Goal: Task Accomplishment & Management: Complete application form

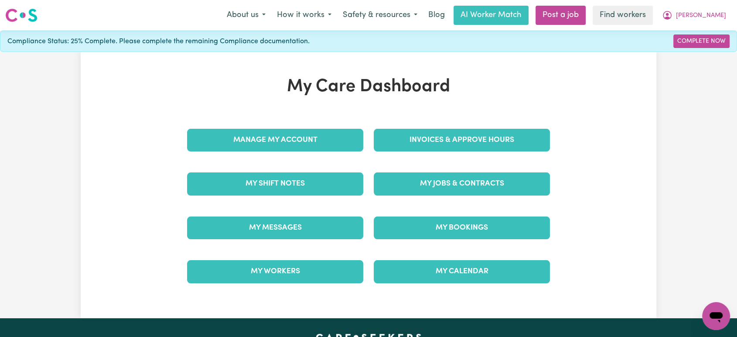
click at [238, 128] on div "Manage My Account" at bounding box center [275, 140] width 187 height 44
click at [302, 127] on div "Manage My Account" at bounding box center [275, 140] width 187 height 44
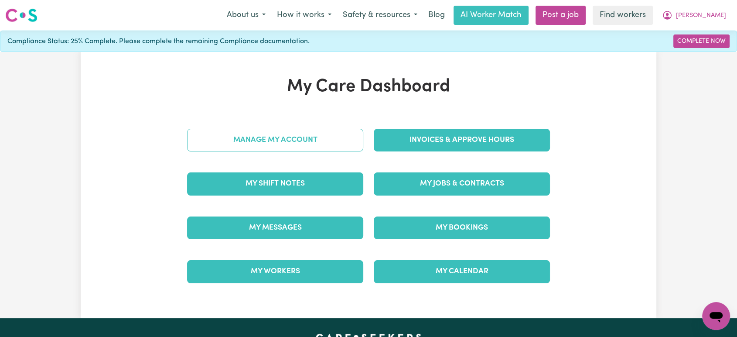
click at [324, 138] on link "Manage My Account" at bounding box center [275, 140] width 176 height 23
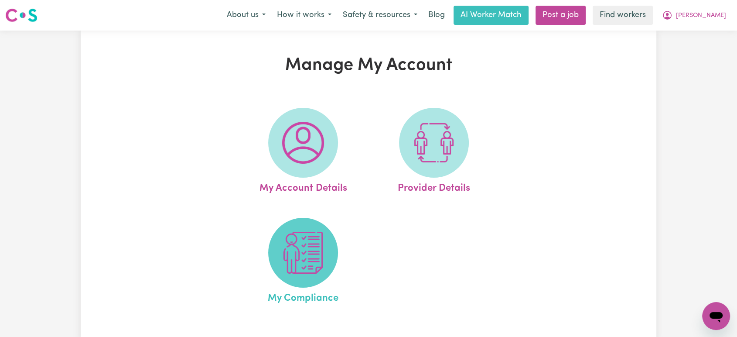
click at [317, 245] on img at bounding box center [303, 253] width 42 height 42
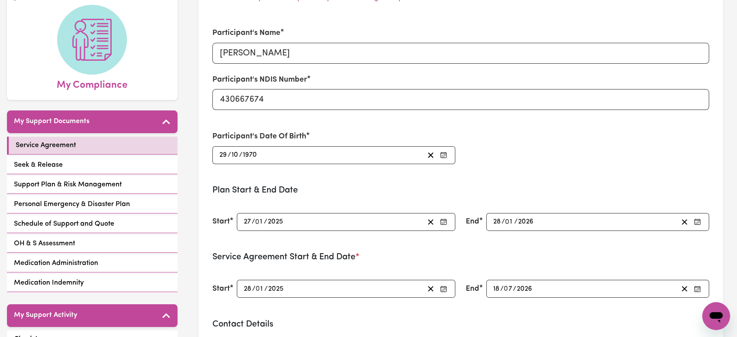
scroll to position [145, 0]
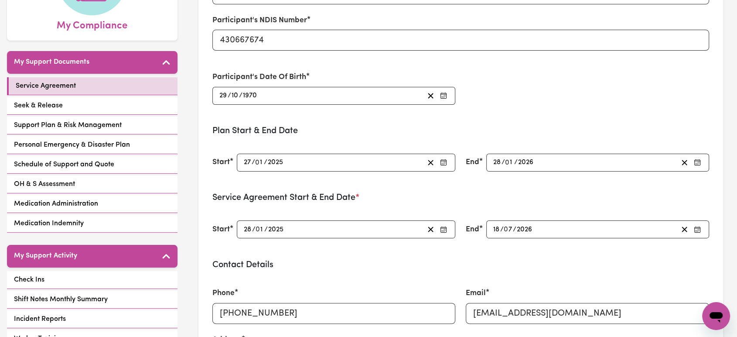
click at [497, 159] on input "28" at bounding box center [497, 163] width 9 height 12
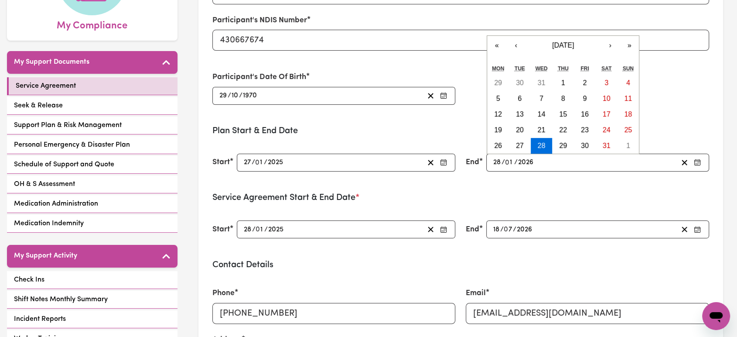
paste input "03092026"
type input "03092026"
click at [514, 165] on input "03092026" at bounding box center [509, 163] width 33 height 12
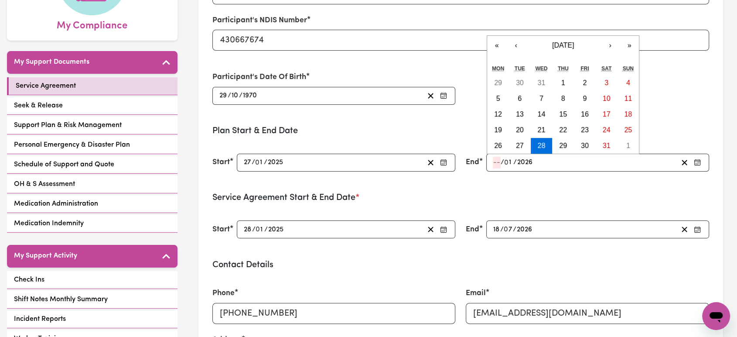
type input "0"
type input "[DATE]"
type input "3"
type input "[DATE]"
type input "30"
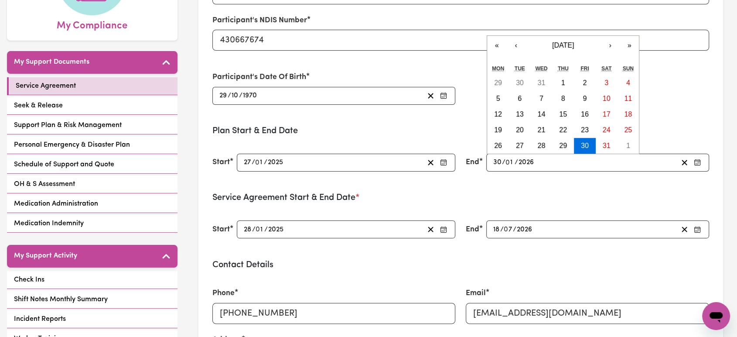
type input "[DATE]"
type input "9"
type input "2026"
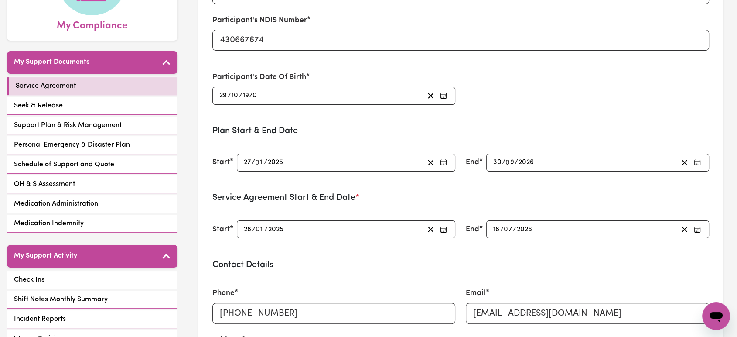
click at [585, 182] on form "Participant's Name [PERSON_NAME] Participant's NDIS Number 430667674 Participan…" at bounding box center [460, 292] width 497 height 668
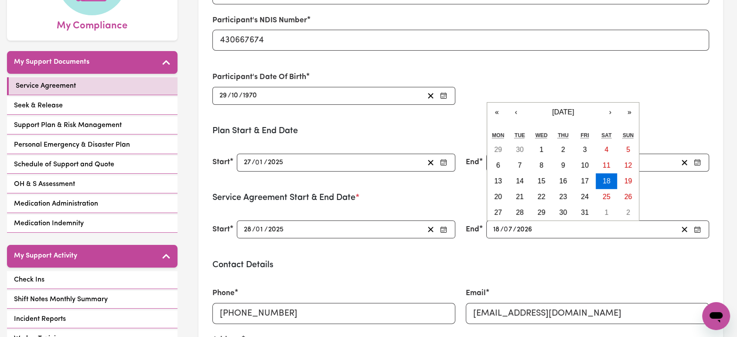
click at [497, 229] on input "18" at bounding box center [496, 229] width 7 height 12
click at [514, 254] on form "Participant's Name [PERSON_NAME] Participant's NDIS Number 430667674 Participan…" at bounding box center [460, 292] width 497 height 668
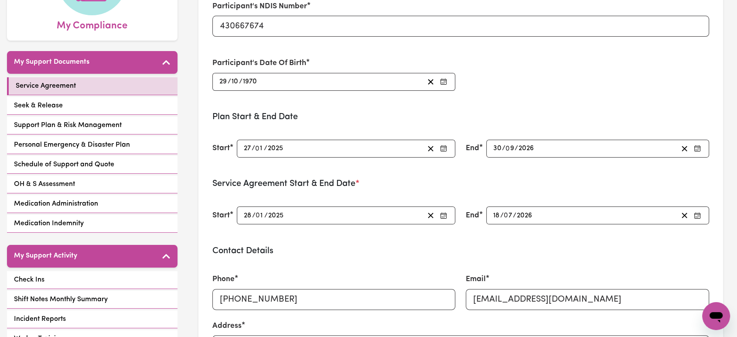
scroll to position [0, 0]
click at [494, 215] on div "End [DATE] 18 / 0 7 / 2026 « ‹ [DATE] › » Mon Tue Wed Thu Fri Sat Sun 29 30 1 2…" at bounding box center [588, 215] width 254 height 39
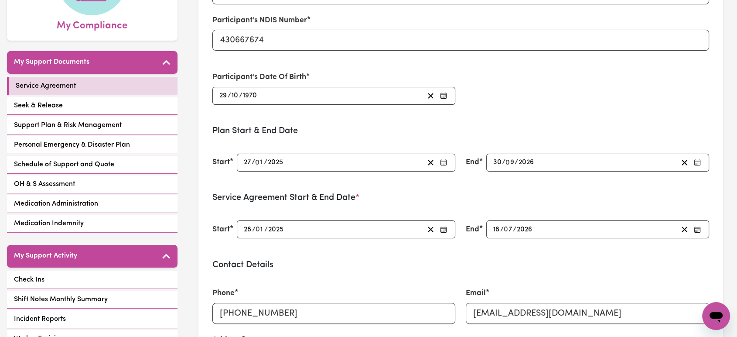
type input "[DATE]"
type input "28"
type input "1"
type input "[DATE]"
type input "30"
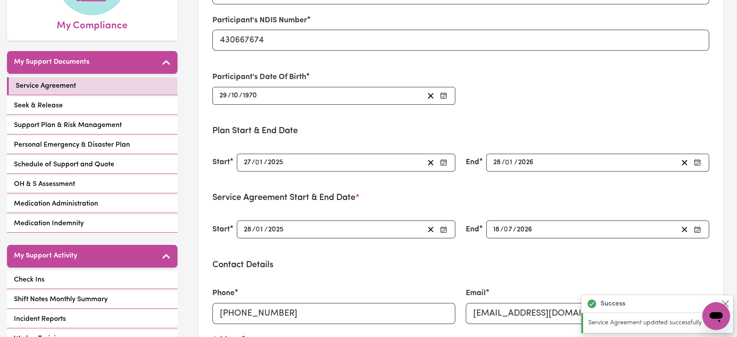
type input "9"
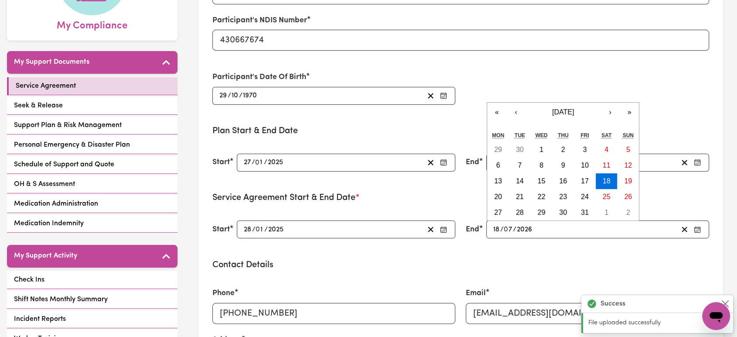
click at [496, 229] on input "18" at bounding box center [496, 229] width 7 height 12
type input "[DATE]"
type input "3"
type input "[DATE]"
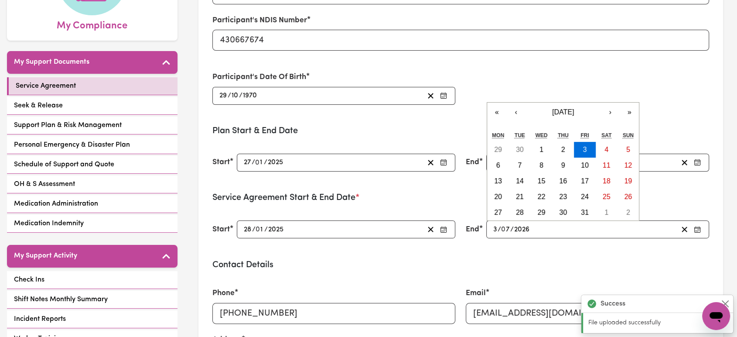
type input "30"
type input "0"
type input "[DATE]"
type input "9"
type input "220"
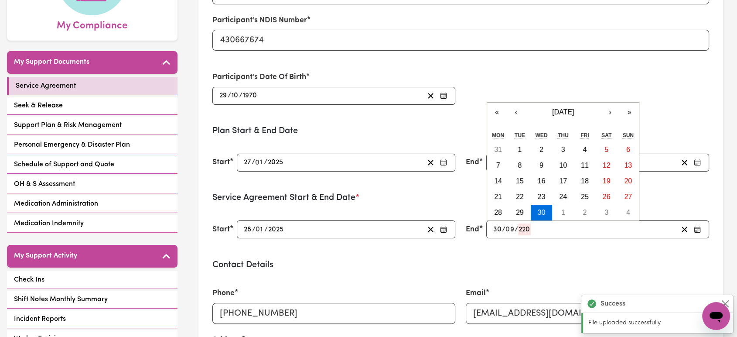
type input "[DATE]"
type input "202"
type input "[DATE]"
type input "2026"
click at [474, 277] on div "Email [EMAIL_ADDRESS][DOMAIN_NAME]" at bounding box center [588, 305] width 254 height 57
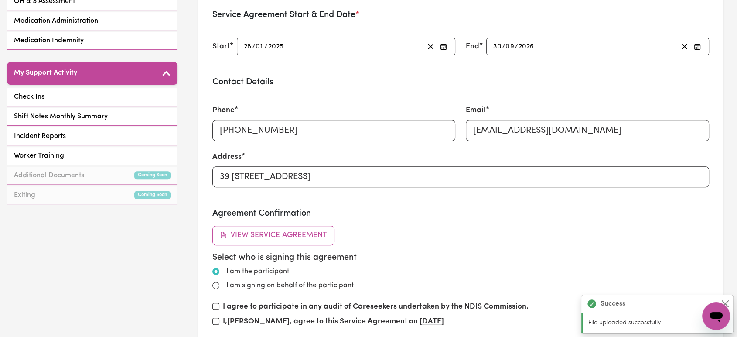
scroll to position [436, 0]
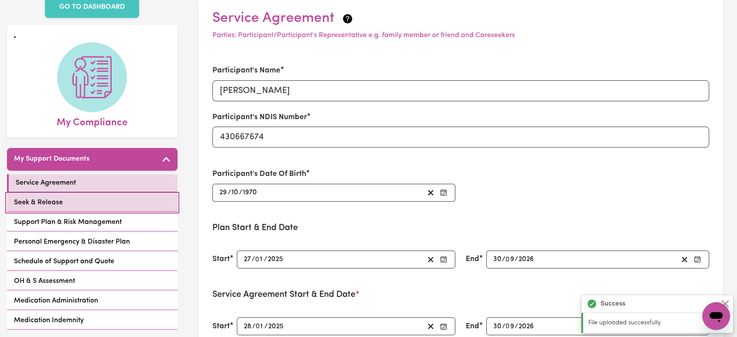
click at [84, 194] on link "Seek & Release" at bounding box center [92, 203] width 171 height 18
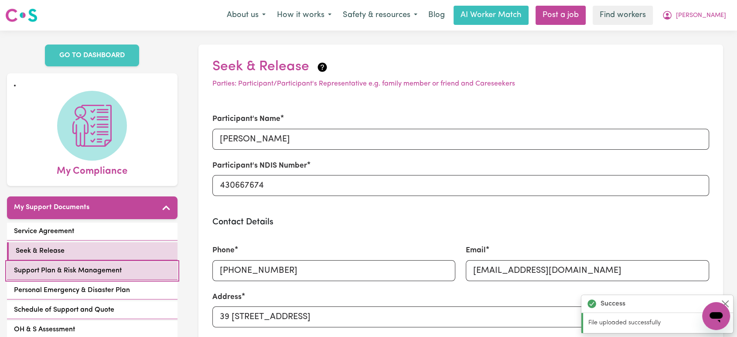
click at [145, 263] on link "Support Plan & Risk Management" at bounding box center [92, 271] width 171 height 18
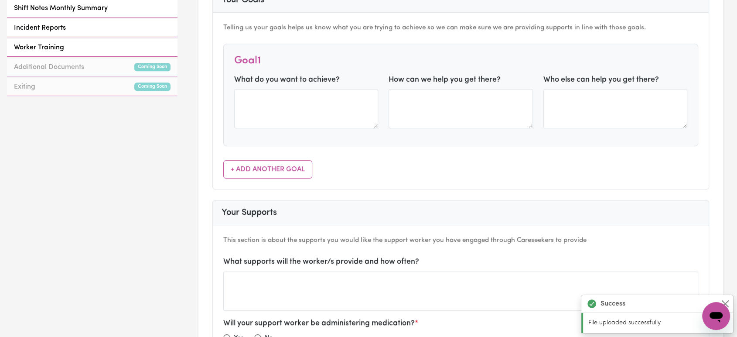
scroll to position [194, 0]
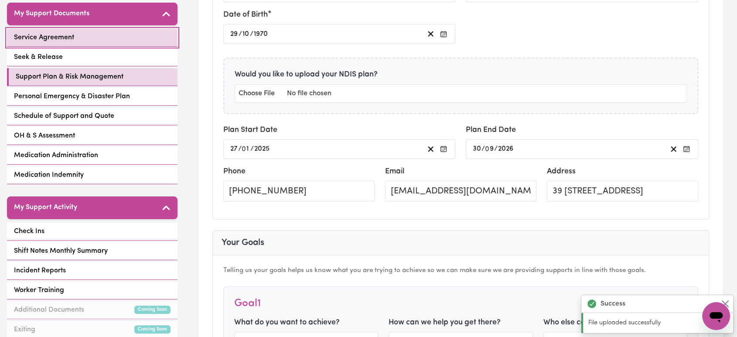
click at [88, 29] on link "Service Agreement" at bounding box center [92, 38] width 171 height 18
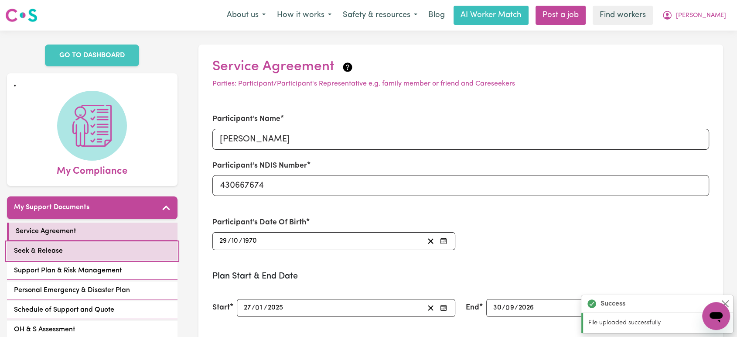
click at [82, 247] on link "Seek & Release" at bounding box center [92, 251] width 171 height 18
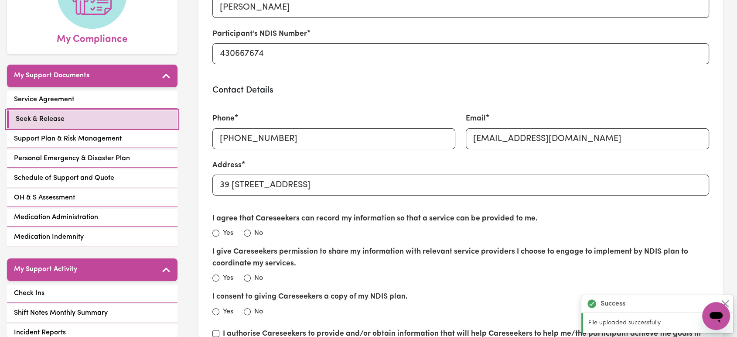
scroll to position [194, 0]
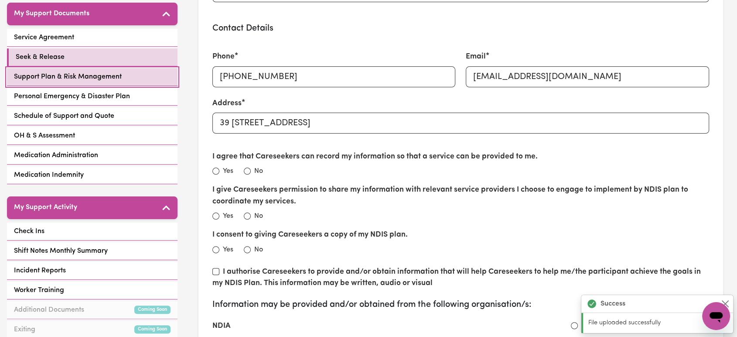
click at [134, 68] on link "Support Plan & Risk Management" at bounding box center [92, 77] width 171 height 18
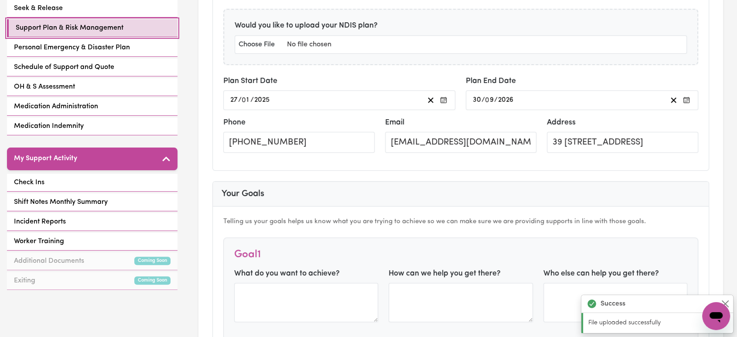
scroll to position [339, 0]
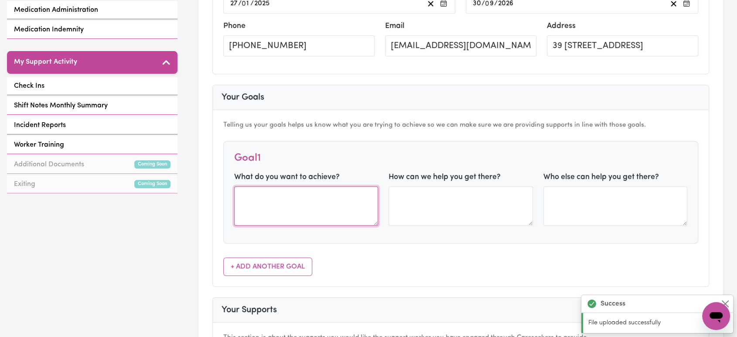
click at [299, 208] on textarea at bounding box center [306, 205] width 144 height 39
paste textarea "During this plan period, I would like support to do activities of my choosing."
type textarea "During this plan period, I would like support to do activities of my choosing."
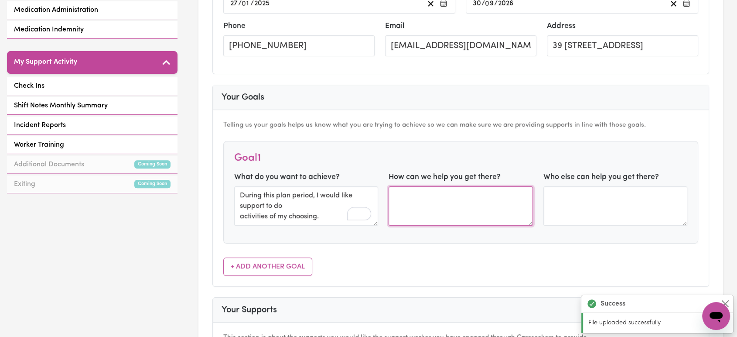
click at [462, 212] on textarea at bounding box center [461, 205] width 144 height 39
paste textarea "When I relocate, I would support to get to know my local area and explore activ…"
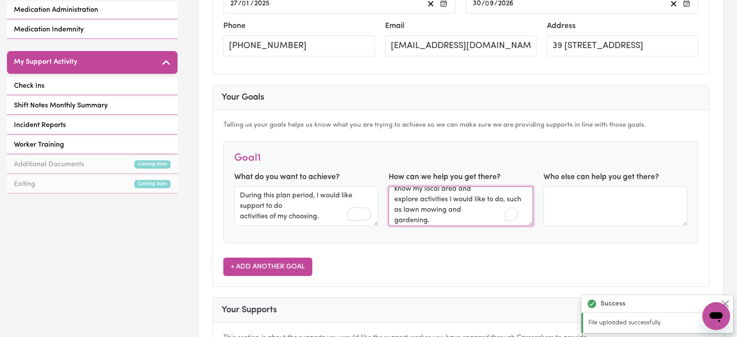
type textarea "When I relocate, I would support to get to know my local area and explore activ…"
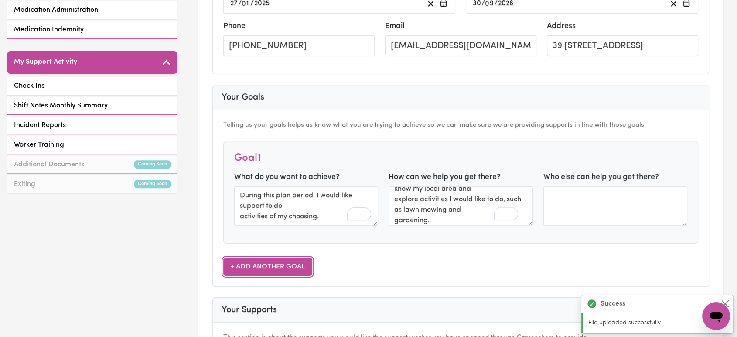
click at [261, 267] on button "+ Add Another Goal" at bounding box center [267, 266] width 89 height 18
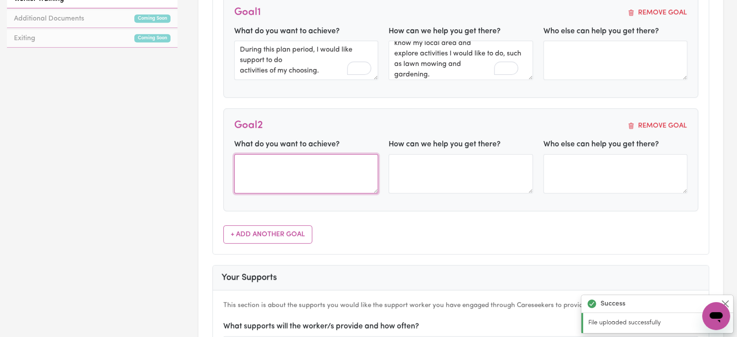
click at [312, 156] on textarea at bounding box center [306, 173] width 144 height 39
paste textarea "During this plan, I would like support to help me to do things for myself as mu…"
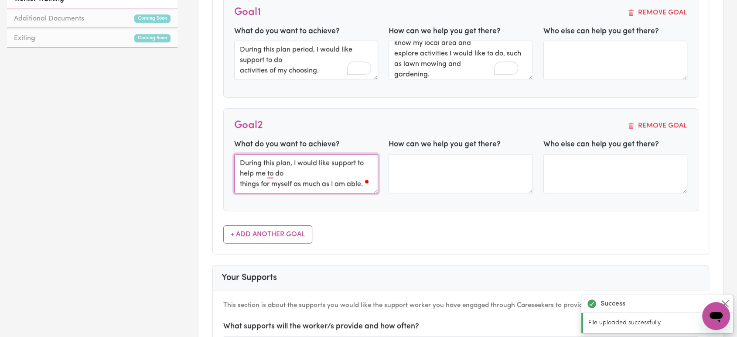
type textarea "During this plan, I would like support to help me to do things for myself as mu…"
click at [442, 123] on div "Goal 2 Remove Goal" at bounding box center [461, 125] width 454 height 13
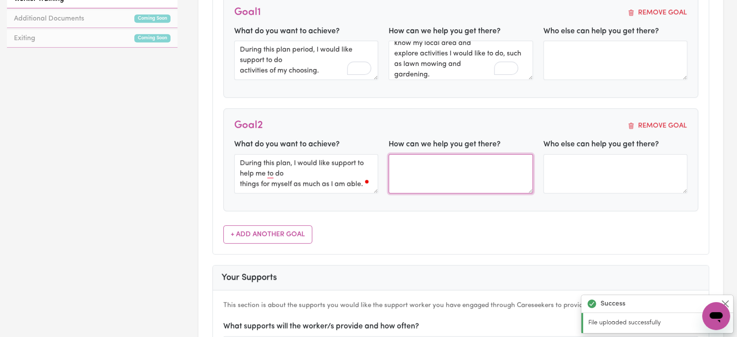
click at [433, 161] on textarea at bounding box center [461, 173] width 144 height 39
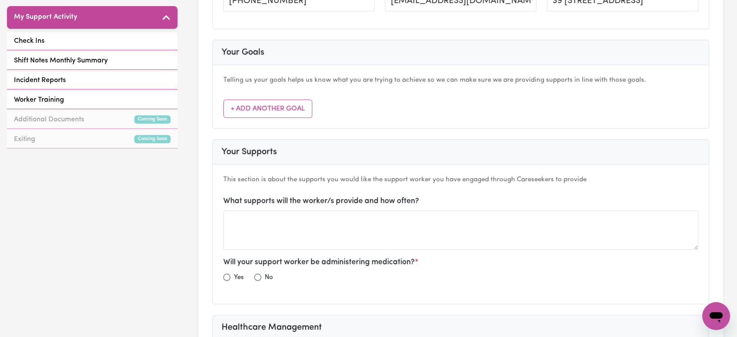
scroll to position [145, 0]
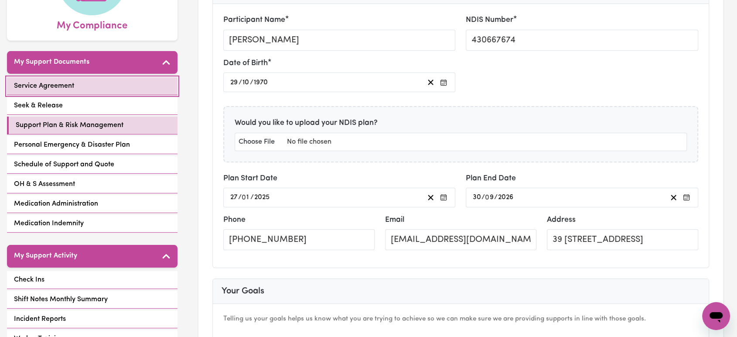
click at [96, 77] on link "Service Agreement" at bounding box center [92, 86] width 171 height 18
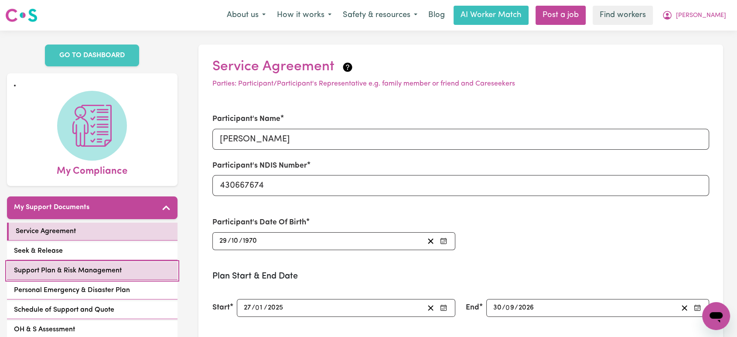
click at [105, 265] on span "Support Plan & Risk Management" at bounding box center [68, 270] width 108 height 10
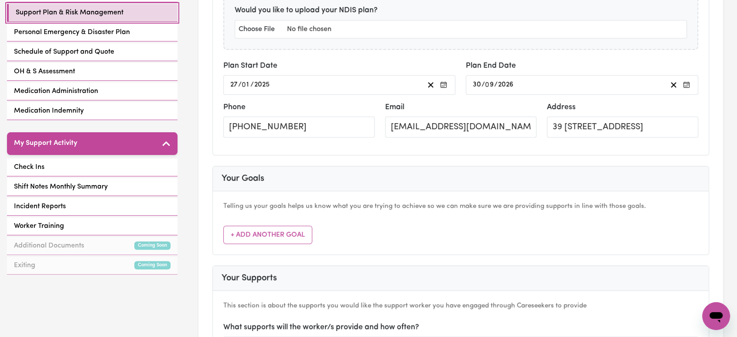
scroll to position [242, 0]
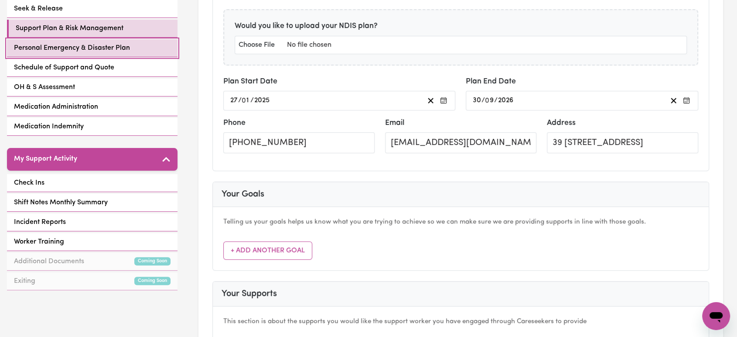
click at [94, 43] on span "Personal Emergency & Disaster Plan" at bounding box center [72, 48] width 116 height 10
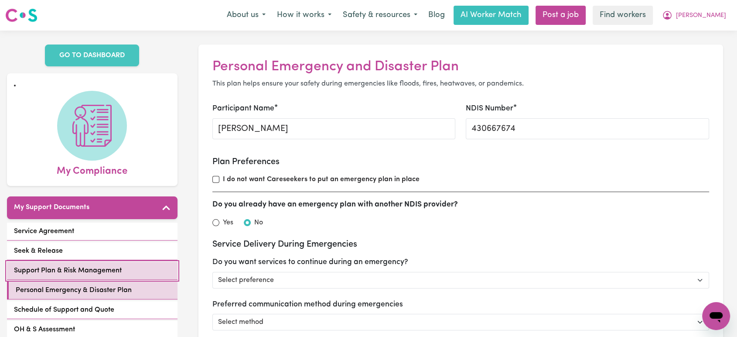
click at [101, 268] on link "Support Plan & Risk Management" at bounding box center [92, 271] width 171 height 18
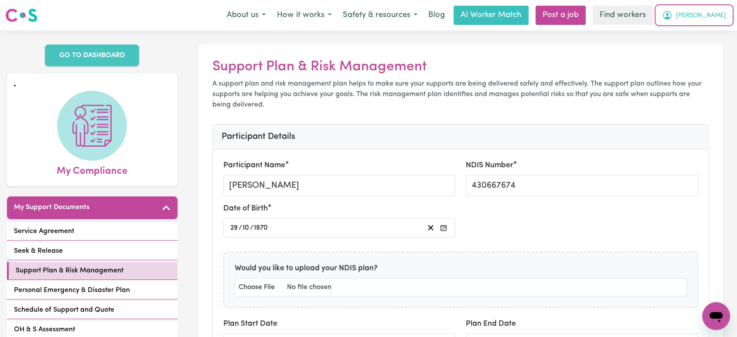
click at [712, 14] on span "[PERSON_NAME]" at bounding box center [701, 16] width 50 height 10
click at [716, 32] on link "My Dashboard" at bounding box center [697, 34] width 69 height 17
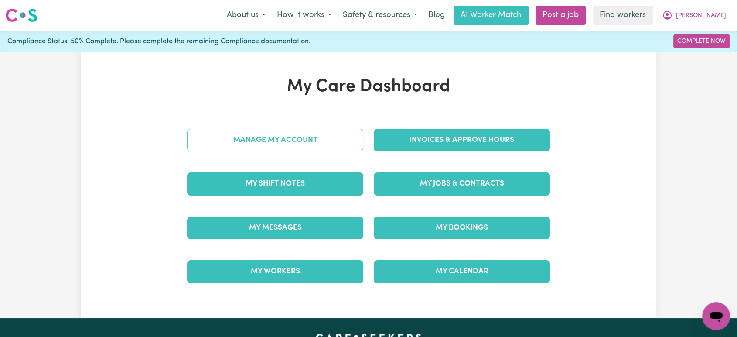
click at [344, 143] on link "Manage My Account" at bounding box center [275, 140] width 176 height 23
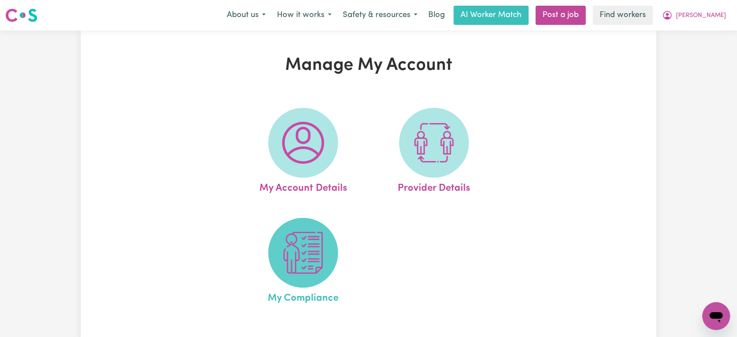
click at [305, 277] on span at bounding box center [303, 253] width 70 height 70
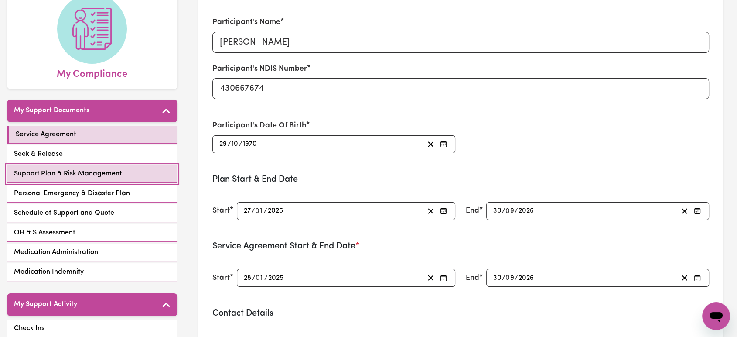
click at [91, 165] on link "Support Plan & Risk Management" at bounding box center [92, 174] width 171 height 18
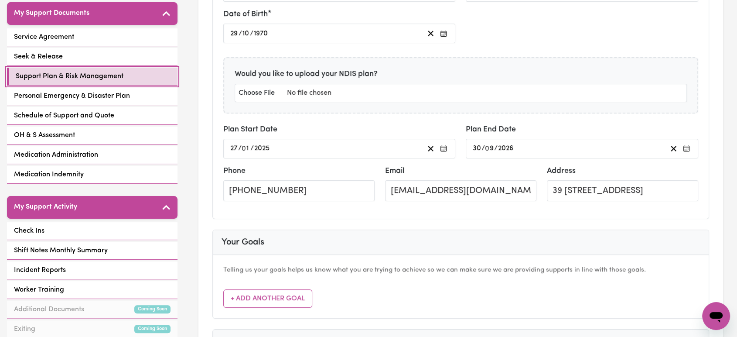
scroll to position [242, 0]
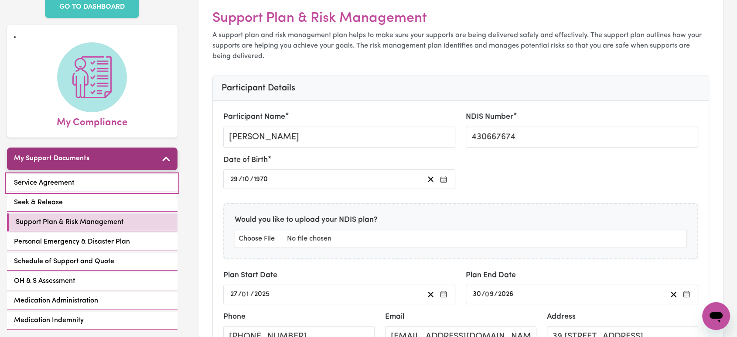
click at [87, 176] on link "Service Agreement" at bounding box center [92, 183] width 171 height 18
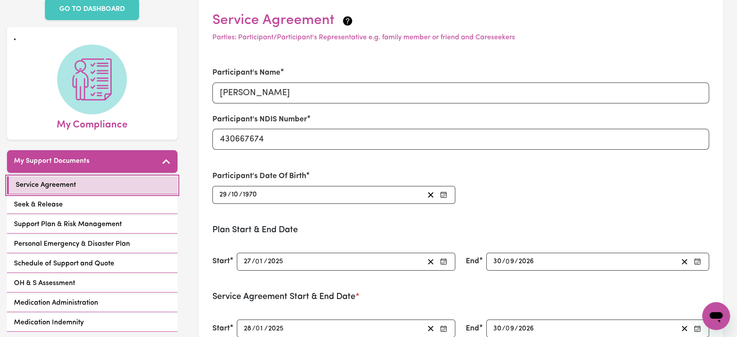
scroll to position [97, 0]
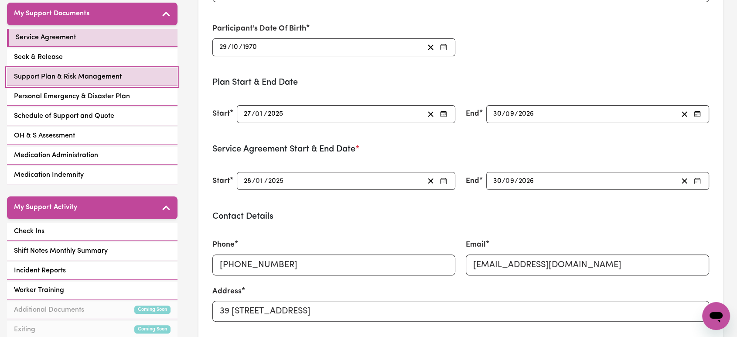
click at [122, 68] on link "Support Plan & Risk Management" at bounding box center [92, 77] width 171 height 18
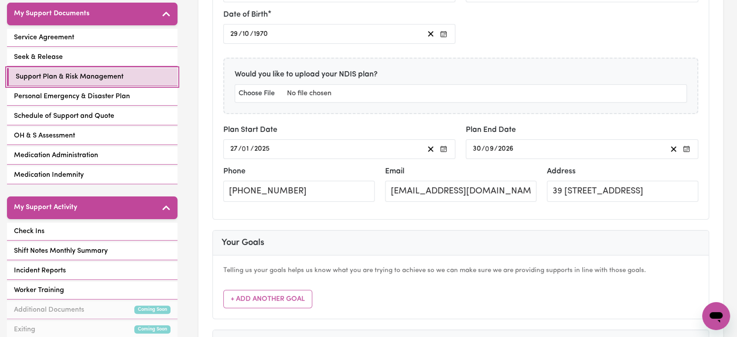
scroll to position [387, 0]
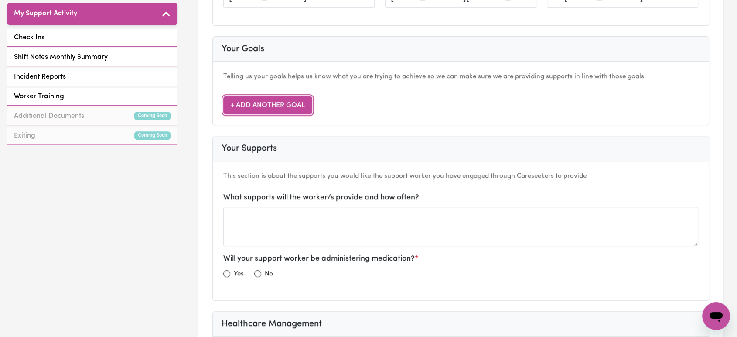
click at [287, 104] on button "+ Add Another Goal" at bounding box center [267, 105] width 89 height 18
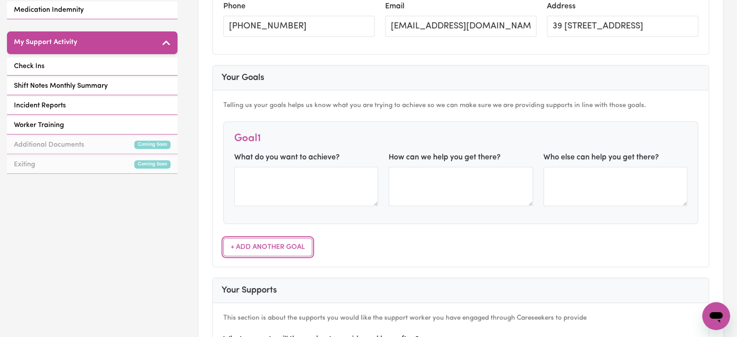
scroll to position [145, 0]
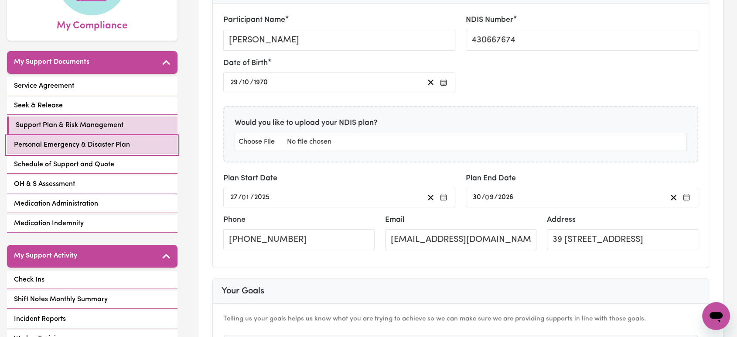
click at [94, 140] on span "Personal Emergency & Disaster Plan" at bounding box center [72, 145] width 116 height 10
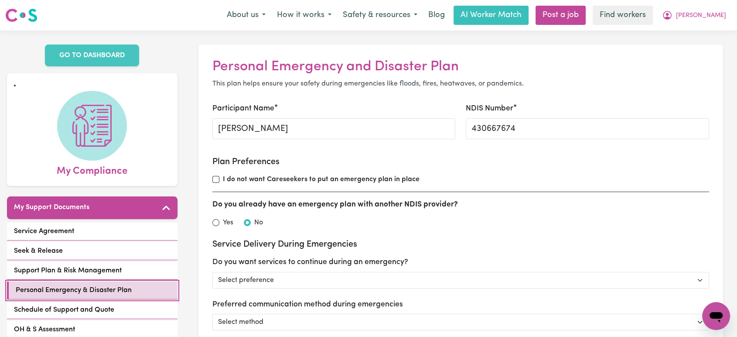
scroll to position [291, 0]
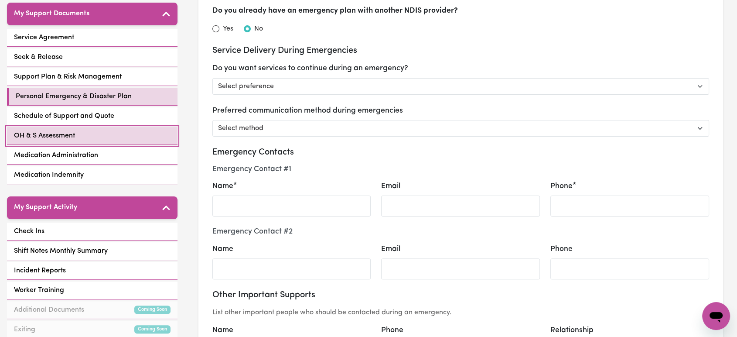
click at [109, 130] on link "OH & S Assessment" at bounding box center [92, 136] width 171 height 18
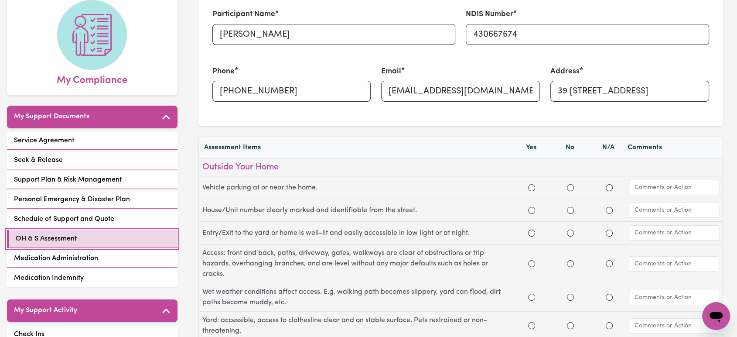
scroll to position [97, 0]
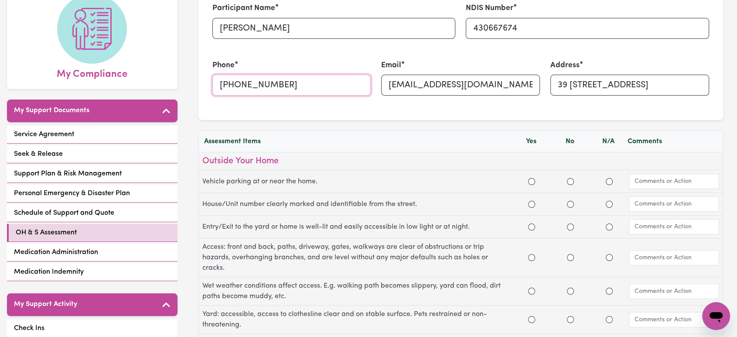
click at [267, 82] on input "[PHONE_NUMBER]" at bounding box center [291, 85] width 159 height 21
paste input "0435 776 674"
type input "0435 776 674"
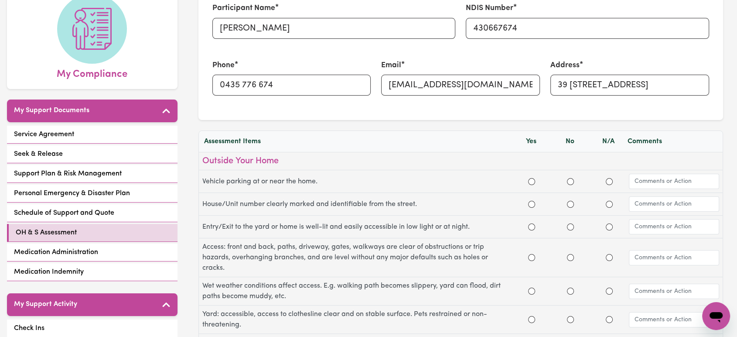
click at [293, 106] on div "Phone 0435 776 674" at bounding box center [291, 77] width 169 height 57
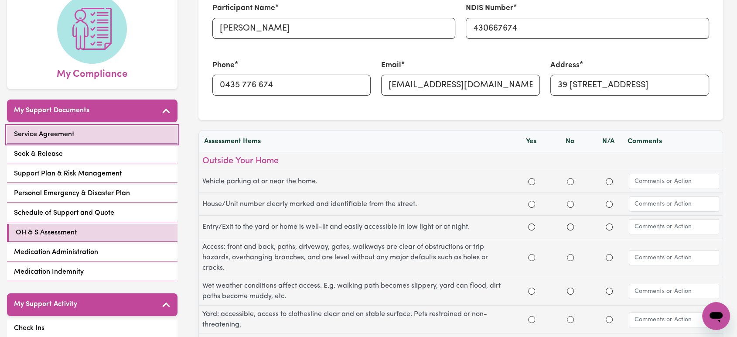
click at [68, 129] on span "Service Agreement" at bounding box center [44, 134] width 60 height 10
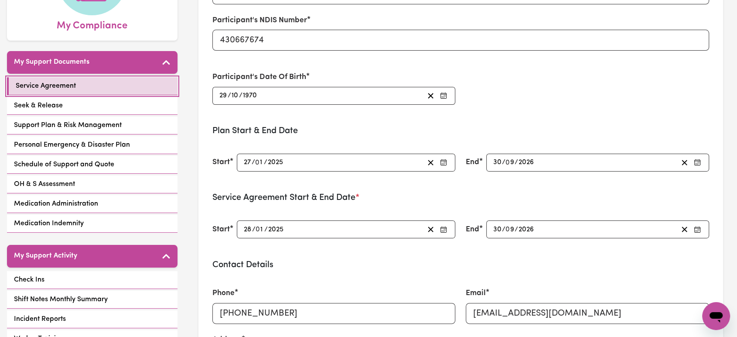
scroll to position [291, 0]
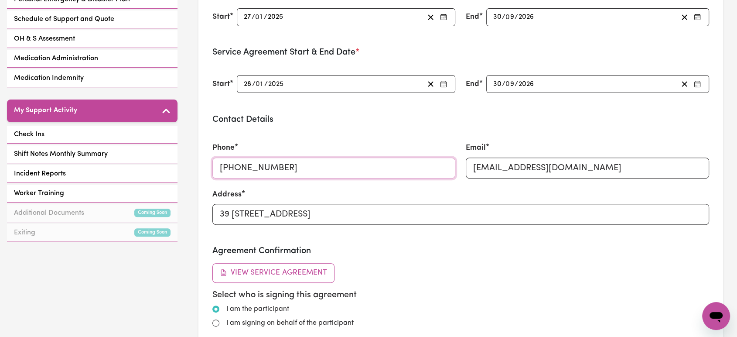
click at [259, 161] on input "[PHONE_NUMBER]" at bounding box center [333, 168] width 243 height 21
paste input "0435 776 674"
type input "0435 776 674"
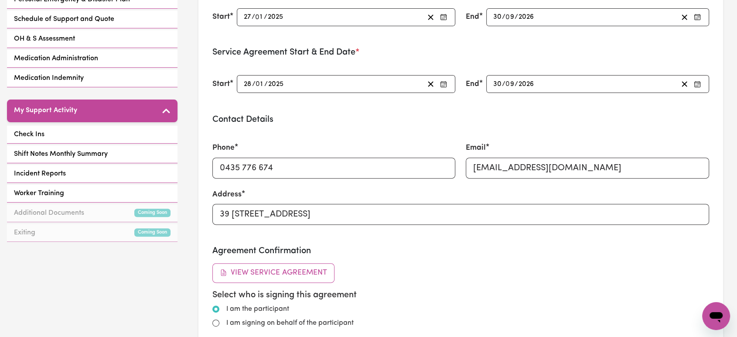
click at [297, 142] on div "Phone 0435 776 674" at bounding box center [333, 160] width 243 height 36
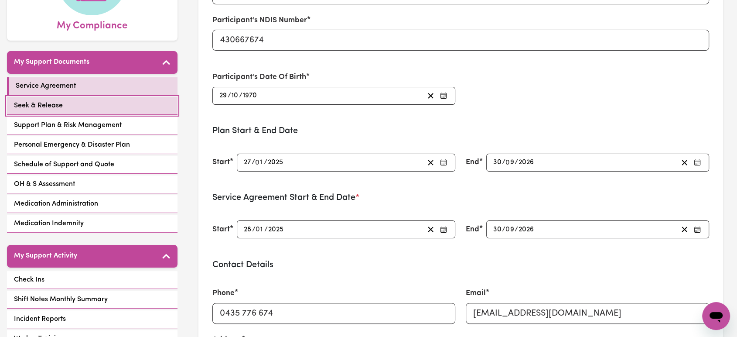
click at [97, 97] on link "Seek & Release" at bounding box center [92, 106] width 171 height 18
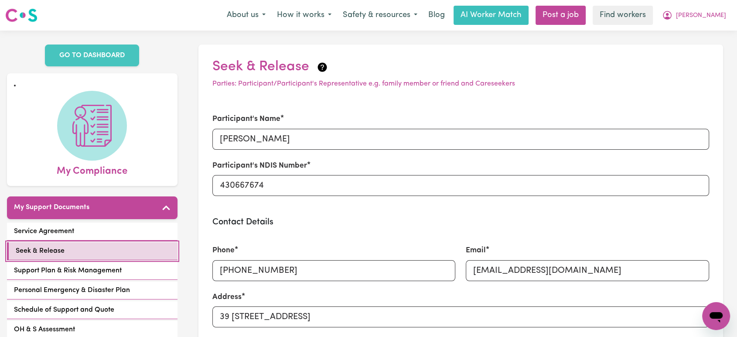
scroll to position [97, 0]
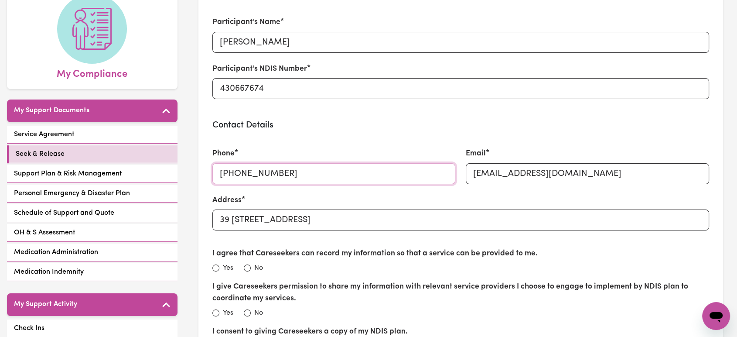
click at [269, 174] on input "[PHONE_NUMBER]" at bounding box center [333, 173] width 243 height 21
paste input "0435 776 674"
type input "0435 776 674"
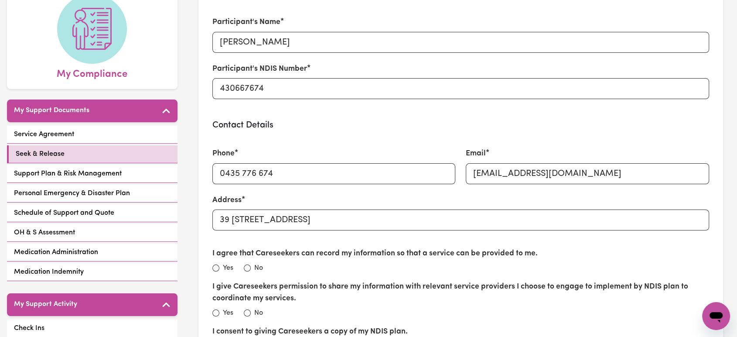
click at [318, 157] on div "Phone 0435 776 674" at bounding box center [333, 166] width 243 height 36
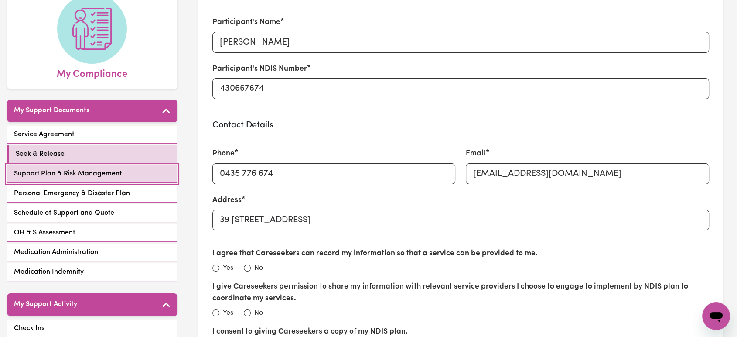
click at [87, 168] on span "Support Plan & Risk Management" at bounding box center [68, 173] width 108 height 10
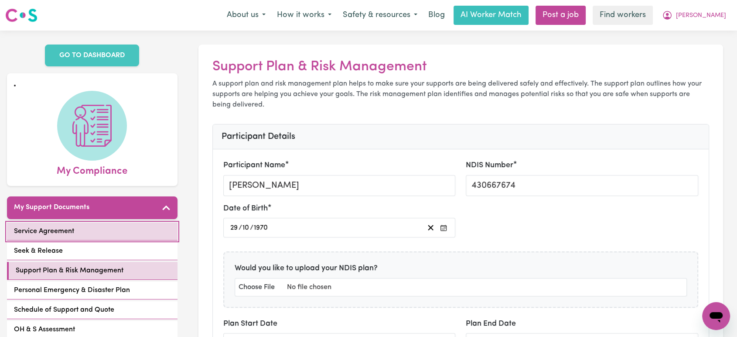
click at [103, 223] on link "Service Agreement" at bounding box center [92, 232] width 171 height 18
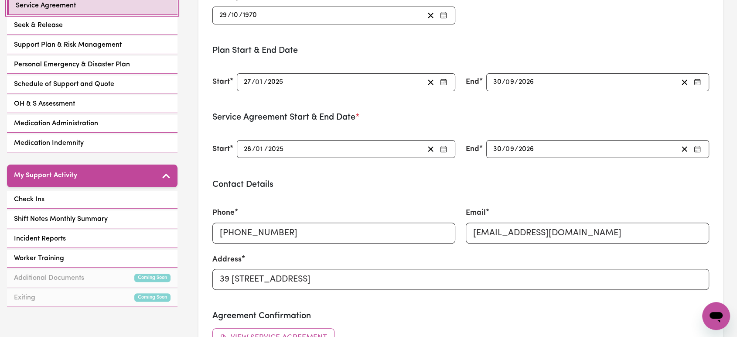
scroll to position [242, 0]
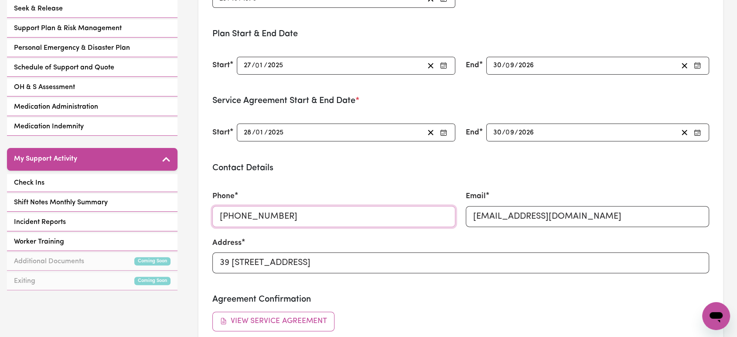
click at [264, 210] on input "[PHONE_NUMBER]" at bounding box center [333, 216] width 243 height 21
paste input "0435 776 674"
type input "0435 776 674"
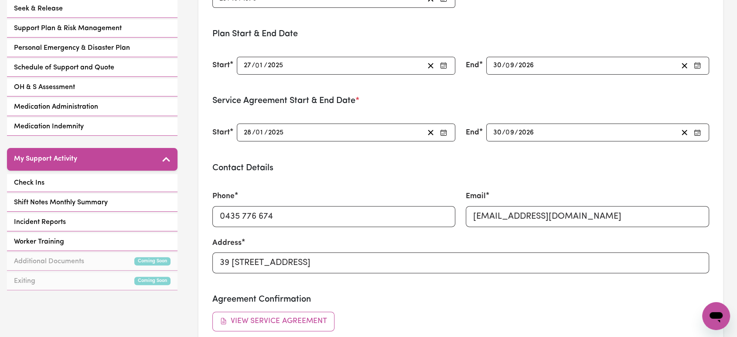
click at [328, 198] on div "Phone 0435 776 674" at bounding box center [333, 209] width 243 height 36
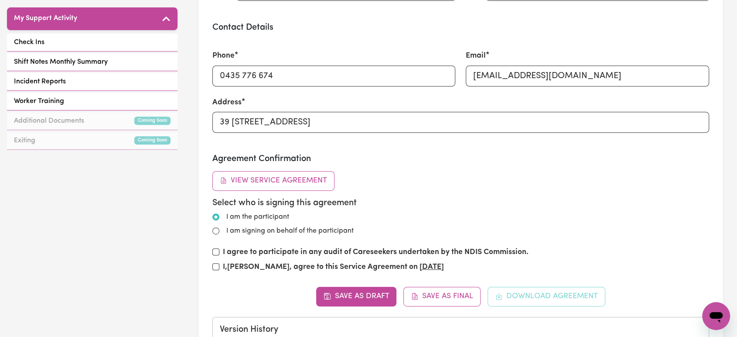
scroll to position [387, 0]
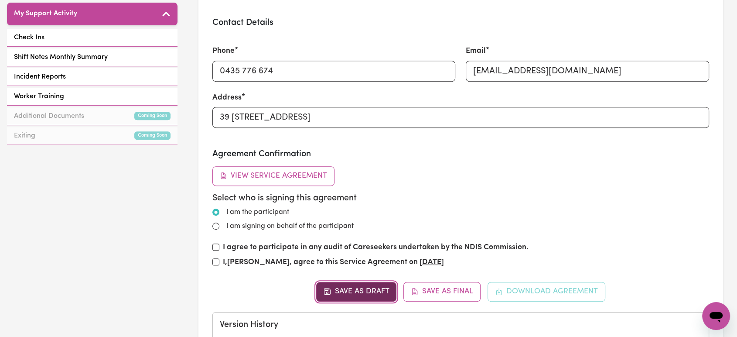
click at [363, 291] on button "Save as Draft" at bounding box center [356, 291] width 81 height 19
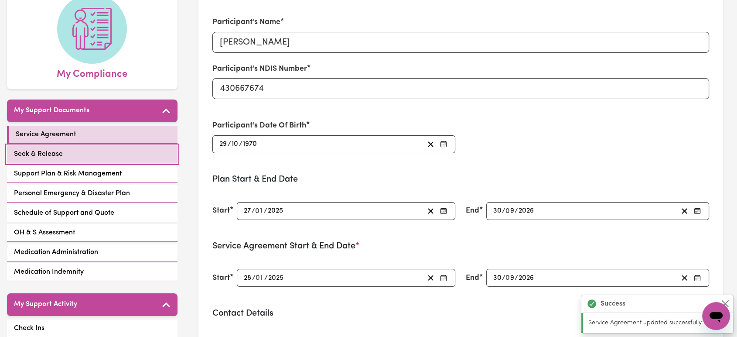
click at [126, 146] on link "Seek & Release" at bounding box center [92, 154] width 171 height 18
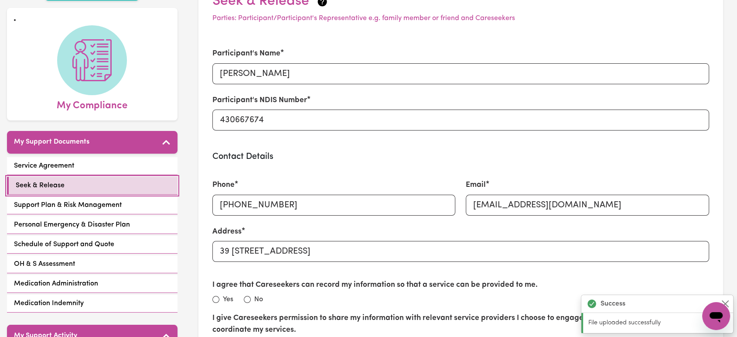
scroll to position [145, 0]
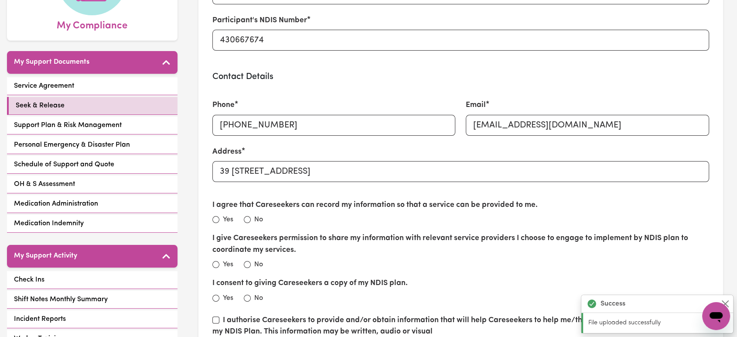
click at [247, 113] on div "Phone +61447400822" at bounding box center [333, 117] width 243 height 36
click at [251, 120] on input "[PHONE_NUMBER]" at bounding box center [333, 125] width 243 height 21
paste input "0435 776 674"
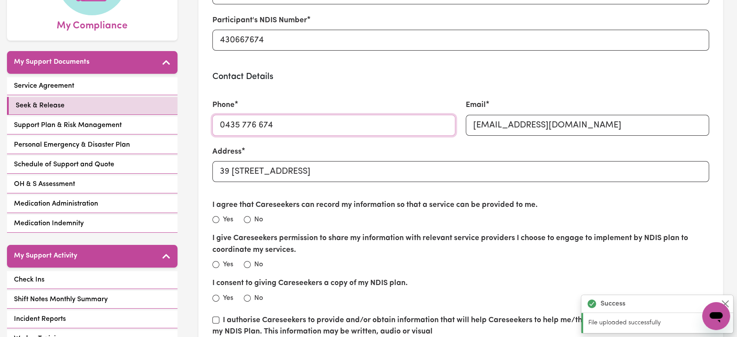
type input "0435 776 674"
click at [350, 107] on div "Phone 0435 776 674" at bounding box center [333, 117] width 243 height 36
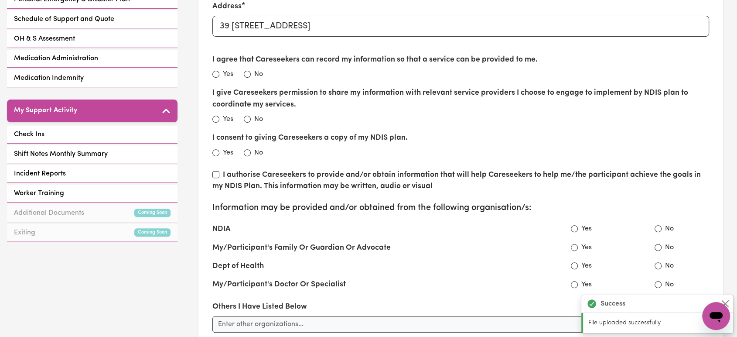
scroll to position [533, 0]
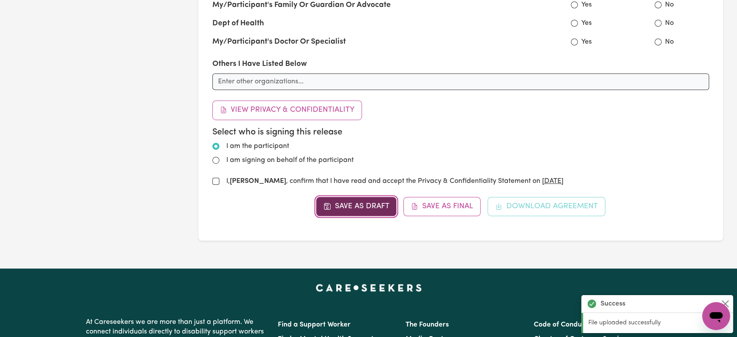
click at [367, 206] on button "Save as Draft" at bounding box center [356, 206] width 81 height 19
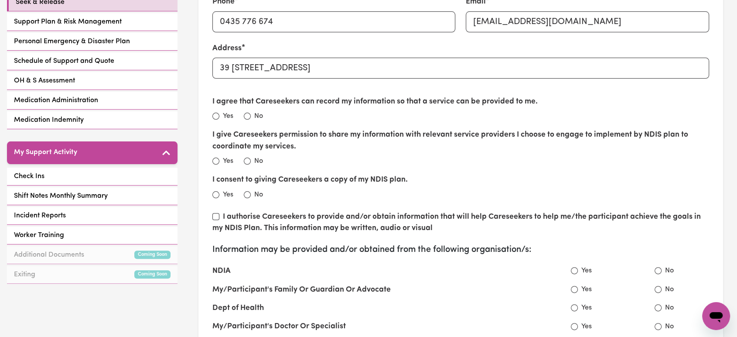
scroll to position [0, 0]
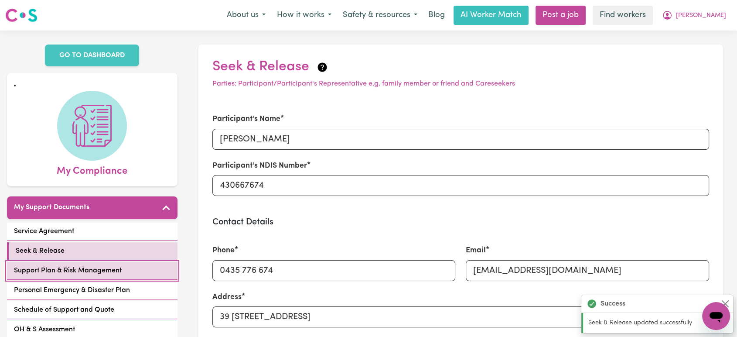
click at [128, 262] on link "Support Plan & Risk Management" at bounding box center [92, 271] width 171 height 18
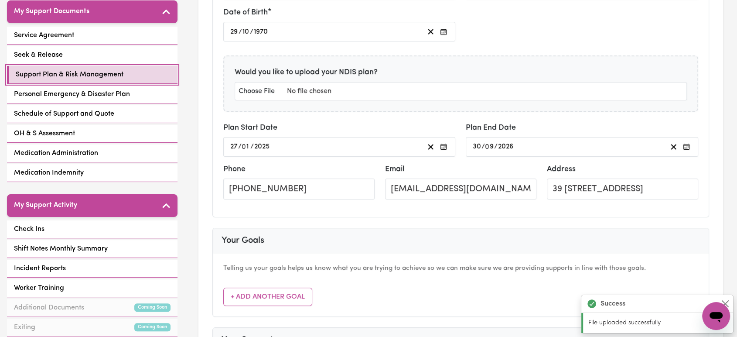
scroll to position [242, 0]
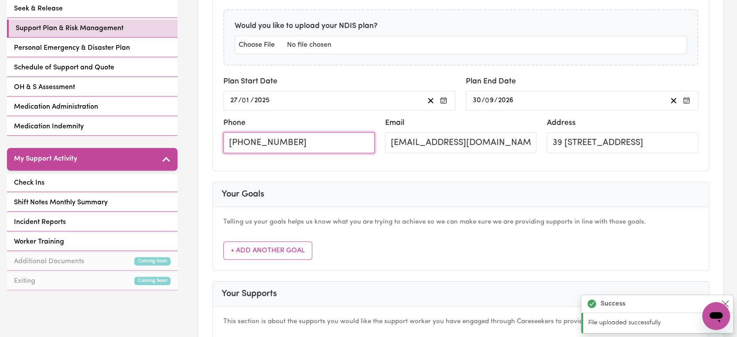
click at [268, 139] on input "[PHONE_NUMBER]" at bounding box center [298, 142] width 151 height 21
paste input "0435 776 674"
type input "0435 776 674"
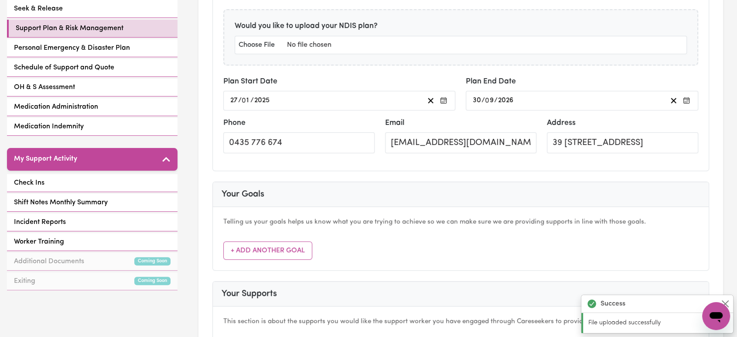
click at [391, 167] on div "Participant Name Jason Parker NDIS Number 430667674 Date of Birth 1970-10-29 29…" at bounding box center [461, 39] width 497 height 264
click at [728, 302] on button "Close" at bounding box center [725, 303] width 10 height 10
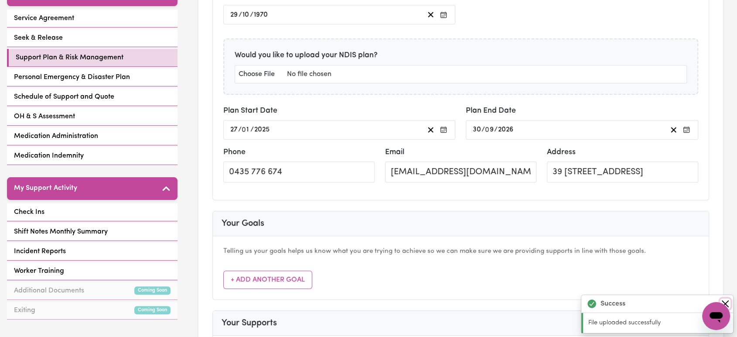
scroll to position [97, 0]
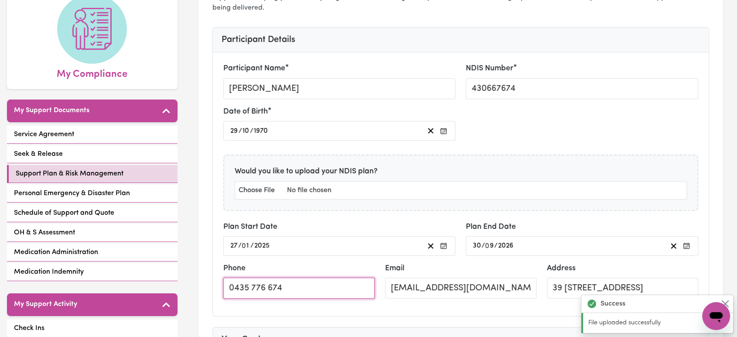
click at [304, 282] on input "0435 776 674" at bounding box center [298, 288] width 151 height 21
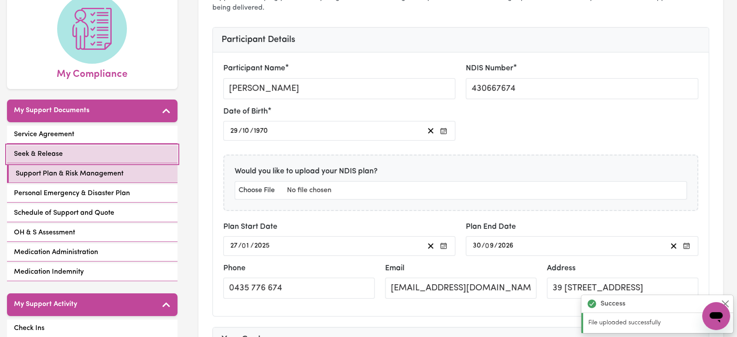
click at [115, 145] on link "Seek & Release" at bounding box center [92, 154] width 171 height 18
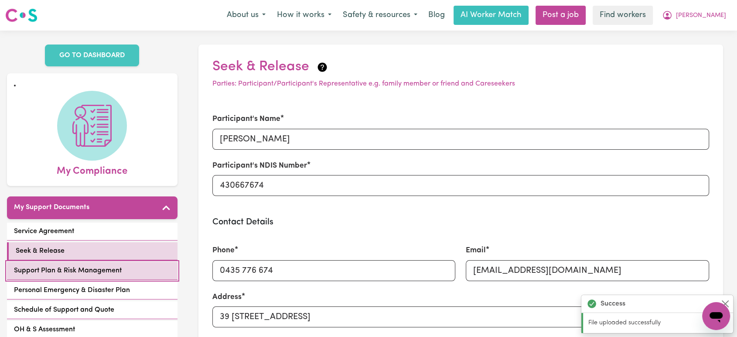
click at [116, 265] on span "Support Plan & Risk Management" at bounding box center [68, 270] width 108 height 10
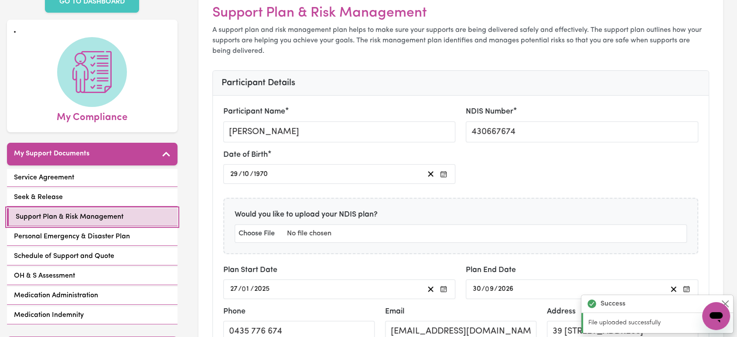
scroll to position [194, 0]
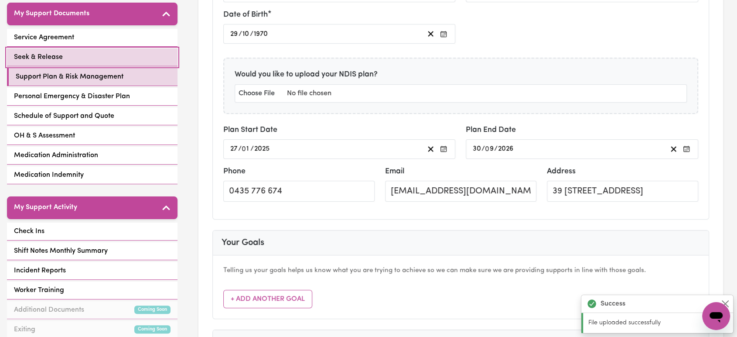
click at [87, 48] on link "Seek & Release" at bounding box center [92, 57] width 171 height 18
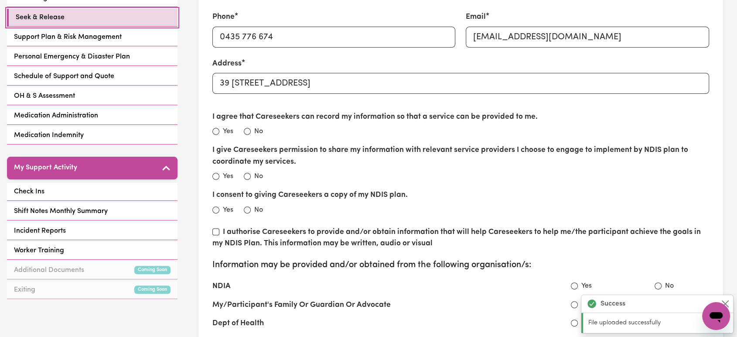
scroll to position [242, 0]
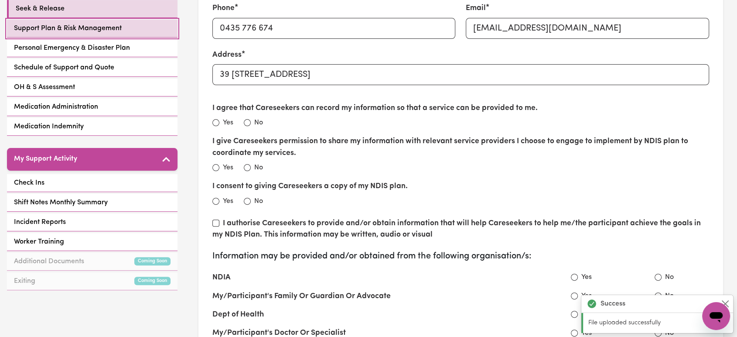
click at [104, 23] on span "Support Plan & Risk Management" at bounding box center [68, 28] width 108 height 10
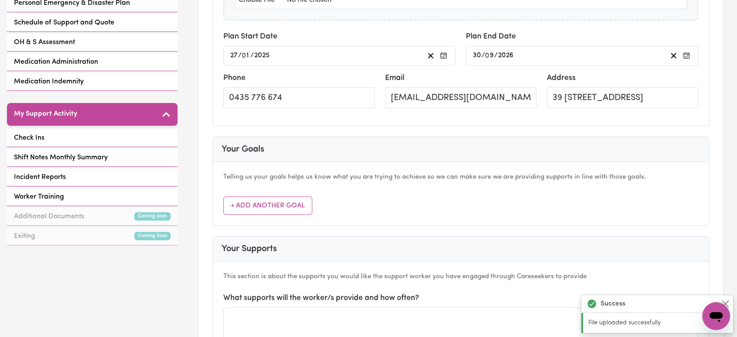
scroll to position [291, 0]
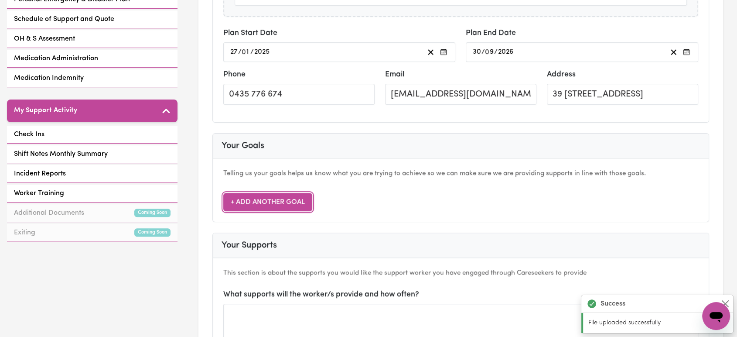
click at [247, 201] on button "+ Add Another Goal" at bounding box center [267, 202] width 89 height 18
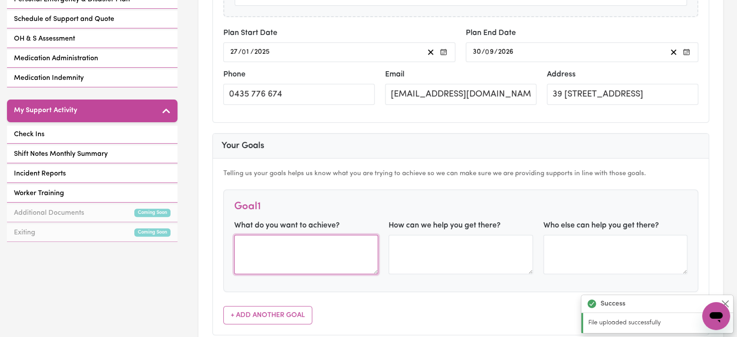
click at [313, 266] on textarea at bounding box center [306, 254] width 144 height 39
paste textarea "During this plan period, I would like support to do activities of my choosing."
click at [300, 237] on textarea "During this plan period, I would like support to do activities of my choosing." at bounding box center [306, 254] width 144 height 39
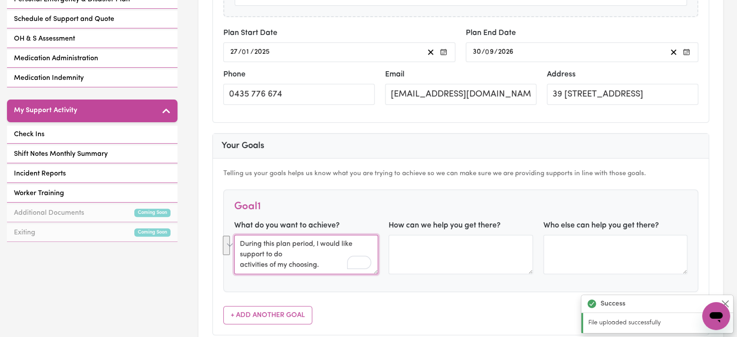
type textarea "activities of my choosing."
click at [300, 244] on textarea "activities of my choosing." at bounding box center [306, 254] width 144 height 39
